Goal: Check status: Check status

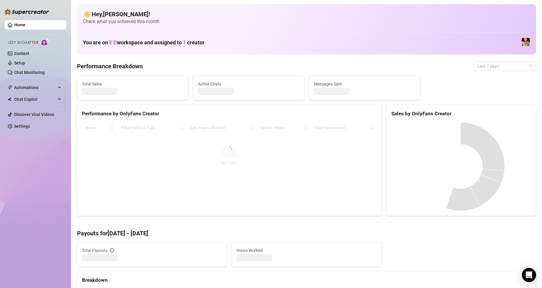
click at [507, 69] on span "Last 7 days" at bounding box center [505, 66] width 55 height 9
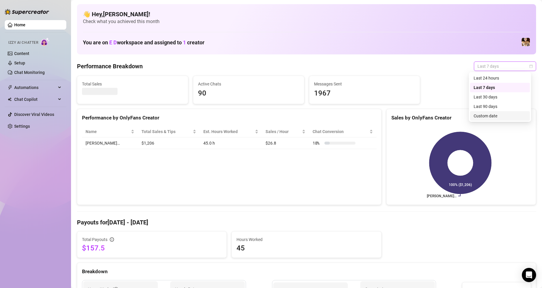
click at [494, 117] on div "Custom date" at bounding box center [500, 116] width 53 height 7
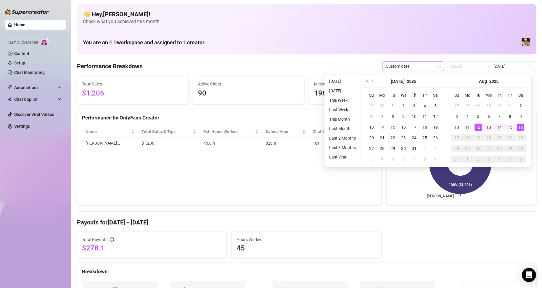
type input "[DATE]"
click at [468, 125] on div "11" at bounding box center [467, 127] width 7 height 7
type input "[DATE]"
click at [520, 126] on div "16" at bounding box center [520, 127] width 7 height 7
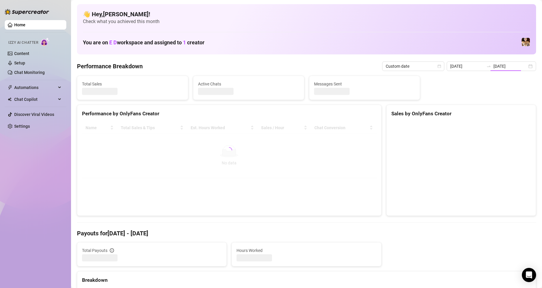
type input "[DATE]"
